Goal: Information Seeking & Learning: Learn about a topic

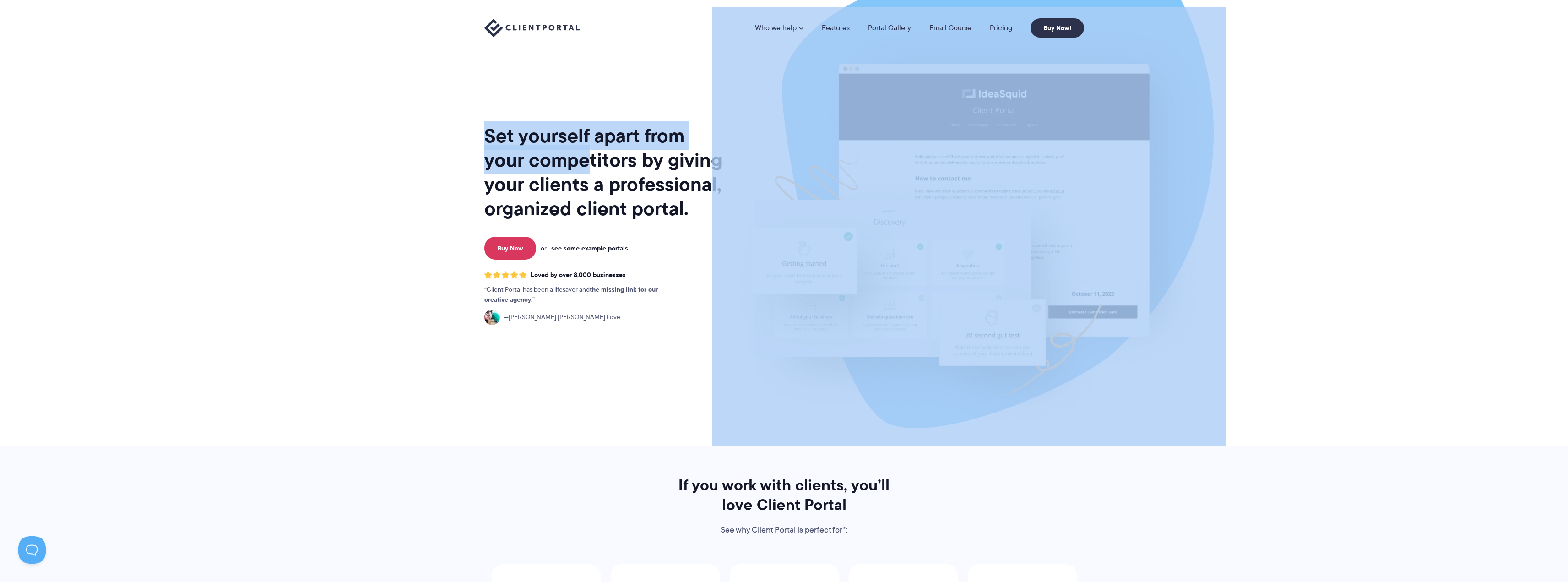
drag, startPoint x: 588, startPoint y: 163, endPoint x: 733, endPoint y: 200, distance: 149.6
click at [733, 200] on div "Set yourself apart from your competitors by giving your clients a professional,…" at bounding box center [784, 223] width 600 height 446
click at [733, 200] on img at bounding box center [968, 226] width 513 height 439
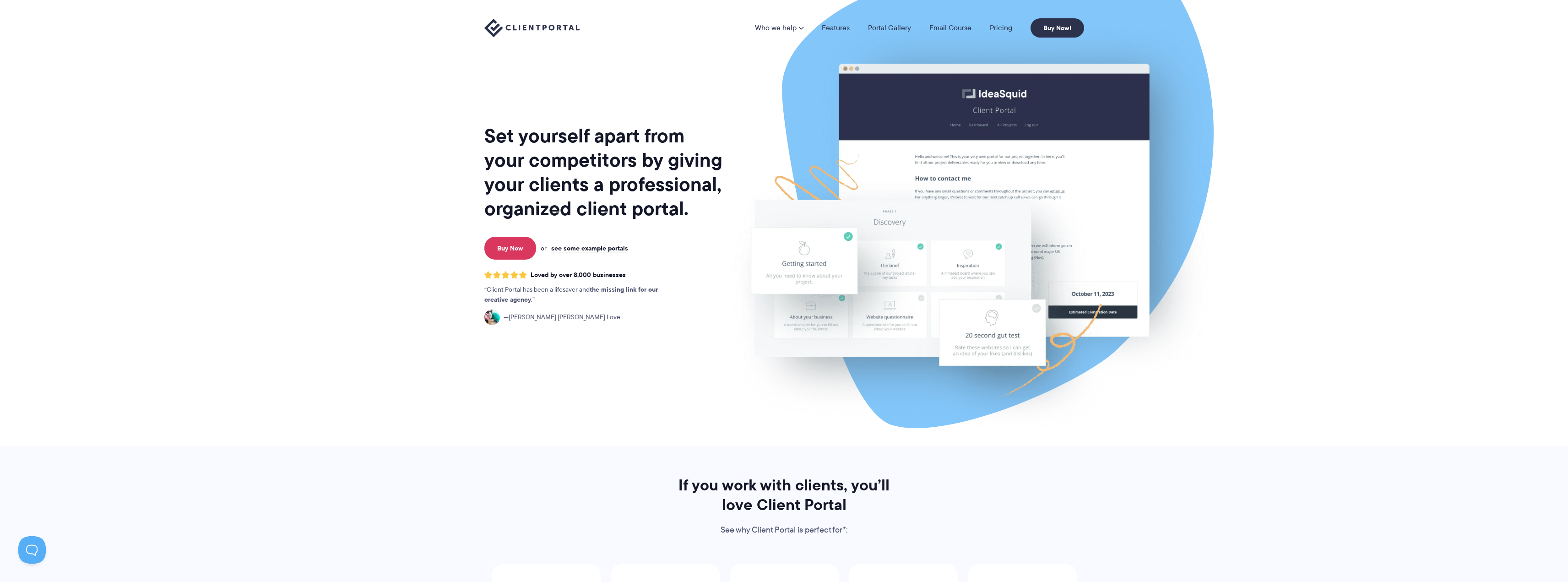
click at [586, 185] on h1 "Set yourself apart from your competitors by giving your clients a professional,…" at bounding box center [604, 172] width 240 height 97
click at [568, 244] on link "see some example portals" at bounding box center [590, 248] width 77 height 9
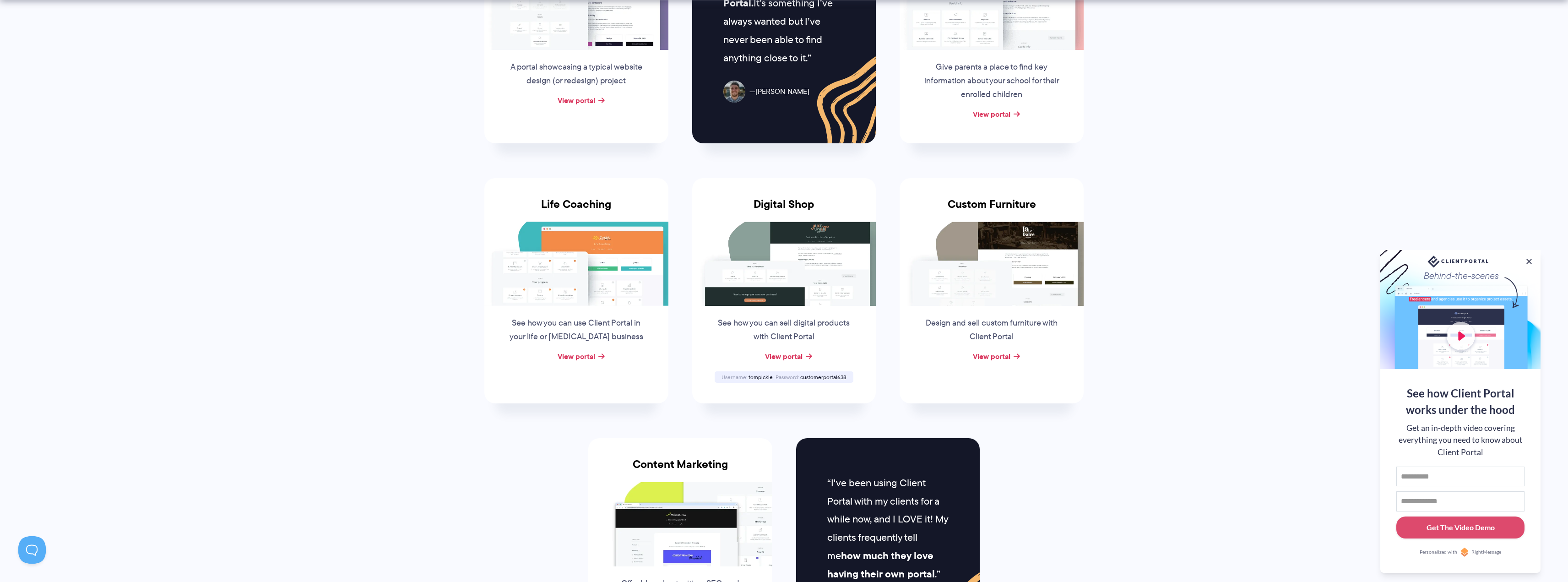
scroll to position [550, 0]
click at [797, 356] on link "View portal" at bounding box center [784, 356] width 38 height 11
click at [759, 375] on span "tompickle" at bounding box center [761, 376] width 24 height 8
copy span "tompickle"
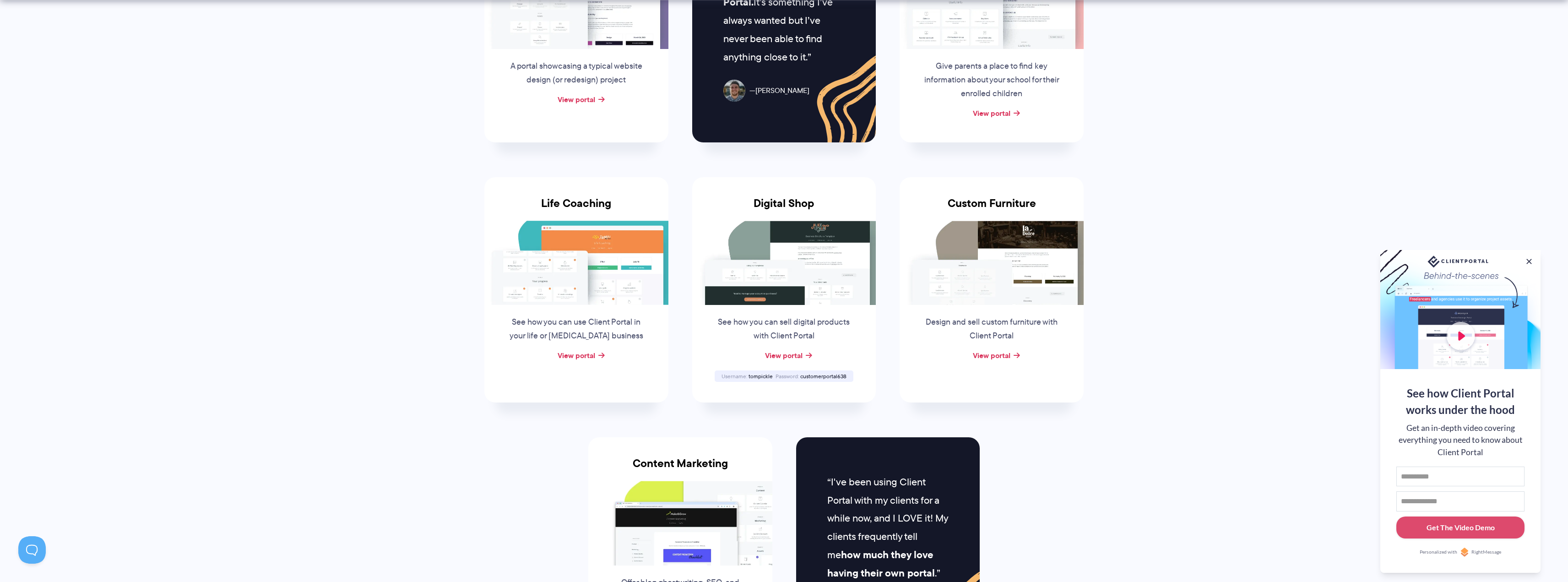
click at [825, 377] on span "customerportal638" at bounding box center [824, 376] width 46 height 8
copy span "customerportal638"
